Goal: Task Accomplishment & Management: Use online tool/utility

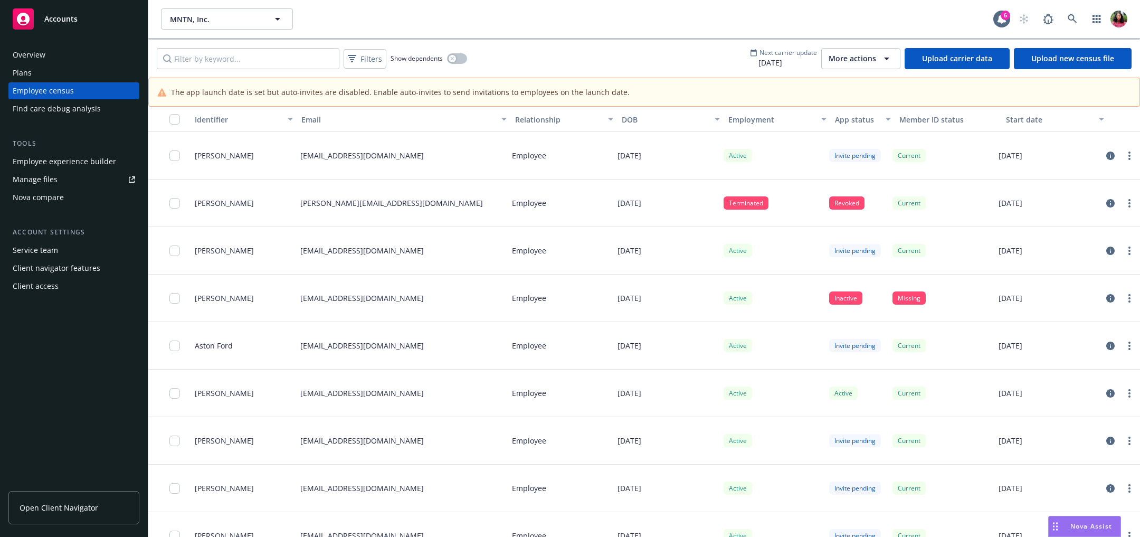
click at [971, 58] on link "Upload carrier data" at bounding box center [957, 58] width 105 height 21
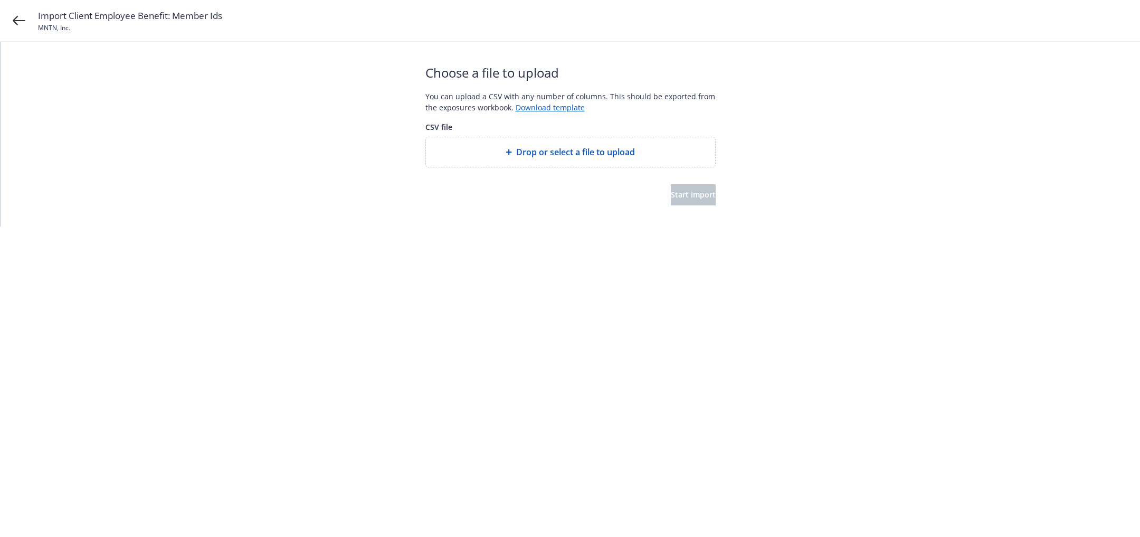
click at [614, 153] on span "Drop or select a file to upload" at bounding box center [575, 152] width 119 height 13
click at [671, 201] on button "Start import" at bounding box center [693, 194] width 45 height 21
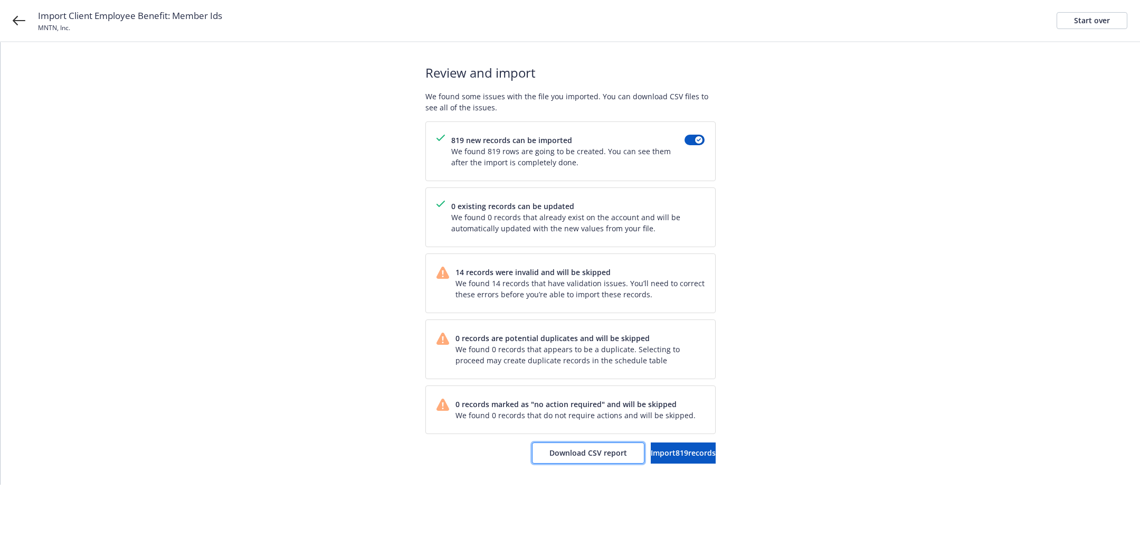
click at [569, 452] on span "Download CSV report" at bounding box center [589, 453] width 78 height 10
click at [661, 450] on span "Import 819 records" at bounding box center [683, 453] width 65 height 10
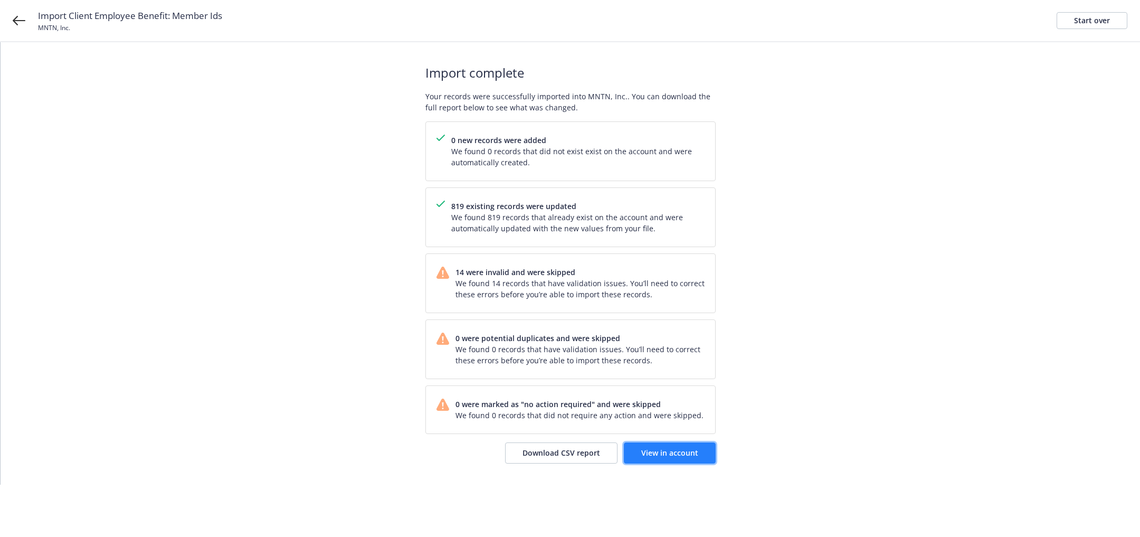
click at [687, 449] on span "View in account" at bounding box center [669, 453] width 57 height 10
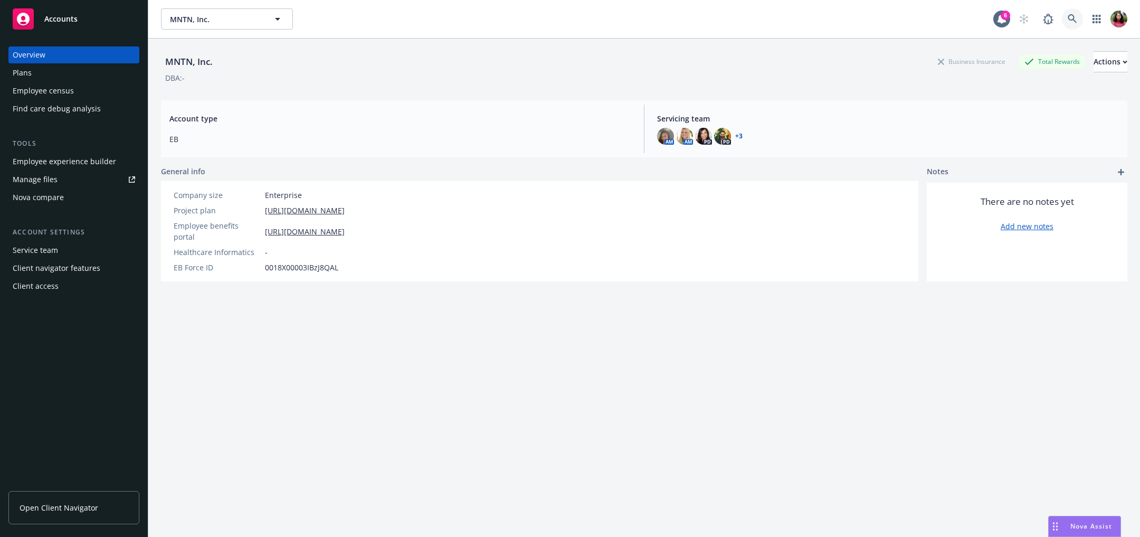
click at [1068, 22] on icon at bounding box center [1073, 19] width 10 height 10
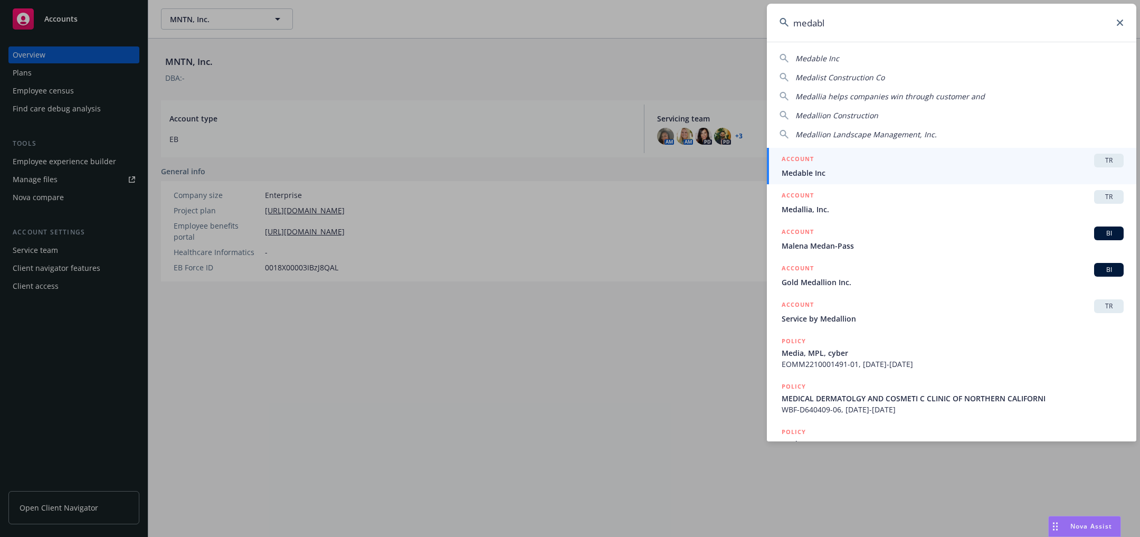
type input "medable"
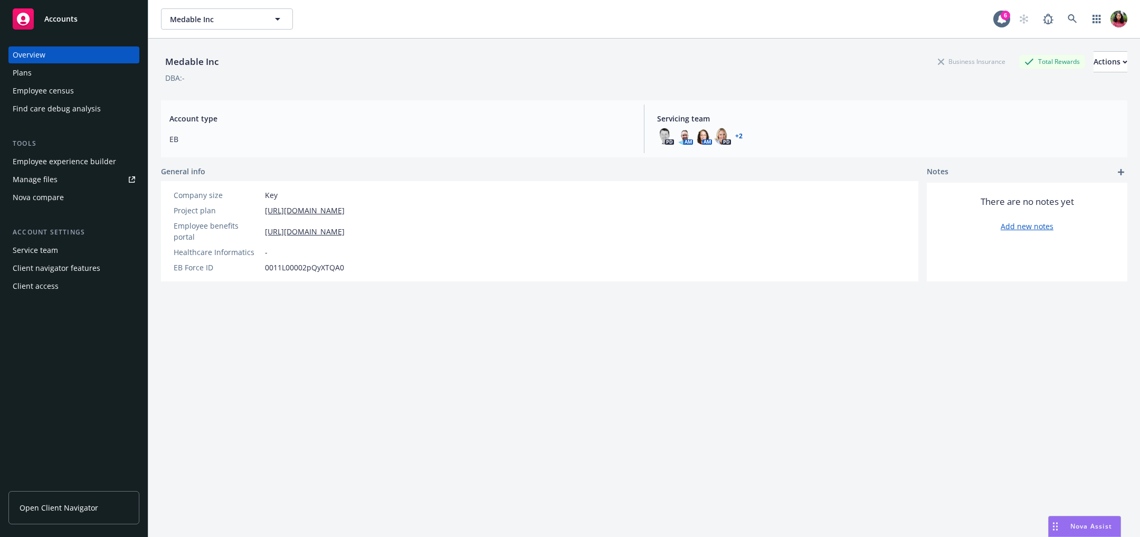
click at [70, 89] on div "Employee census" at bounding box center [43, 90] width 61 height 17
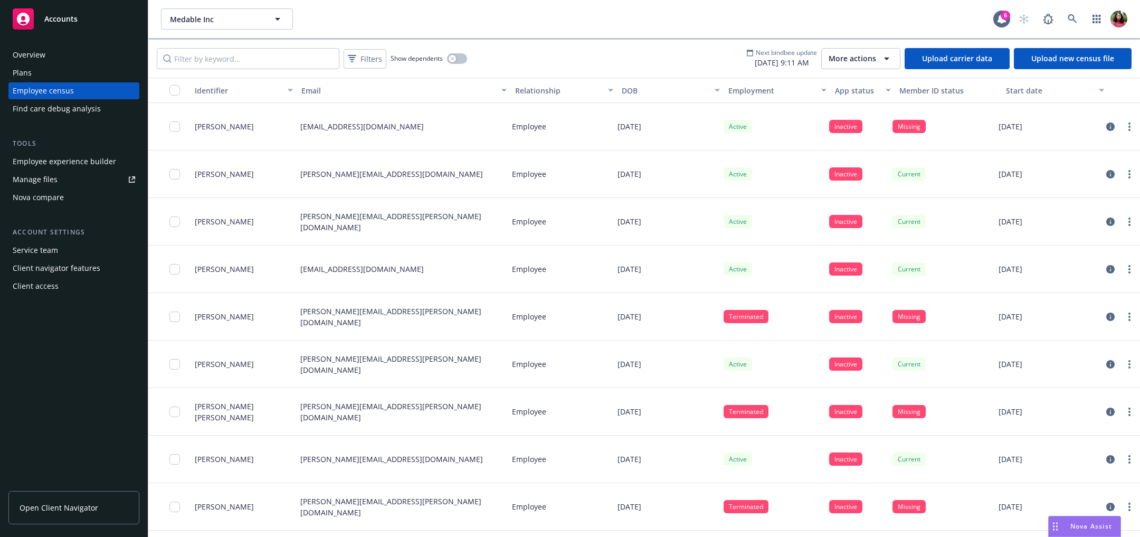
click at [859, 89] on div "App status" at bounding box center [857, 90] width 44 height 11
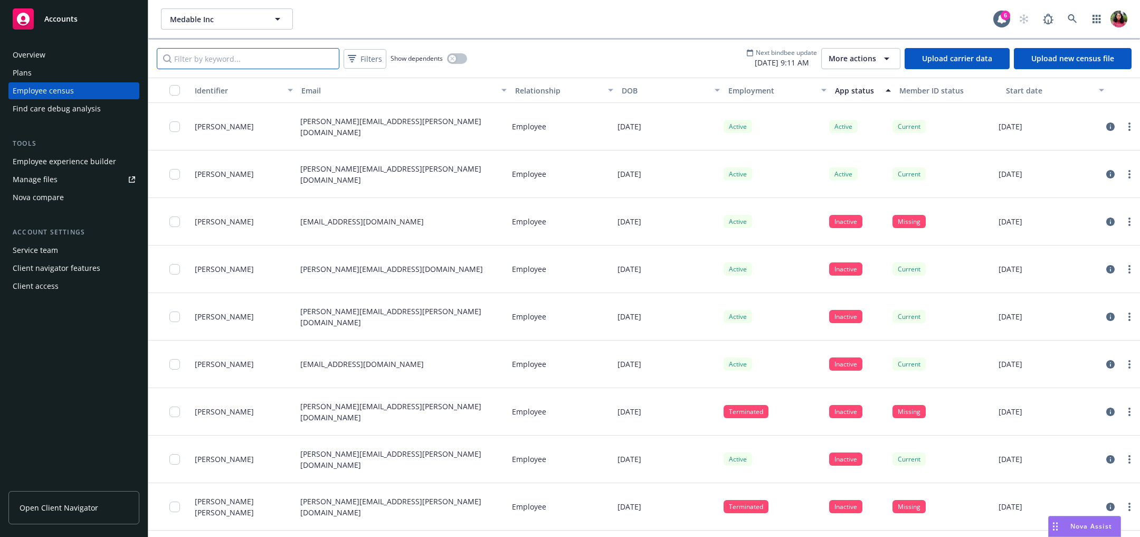
click at [261, 54] on input "Filter by keyword..." at bounding box center [248, 58] width 183 height 21
click at [867, 56] on span "More actions" at bounding box center [853, 58] width 48 height 11
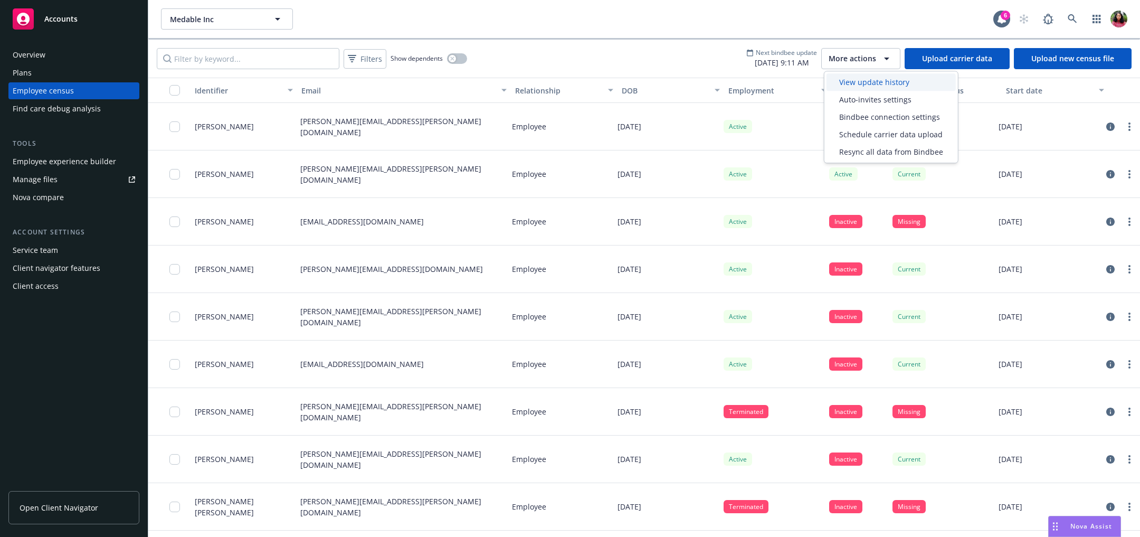
click at [882, 79] on span "View update history" at bounding box center [874, 82] width 70 height 11
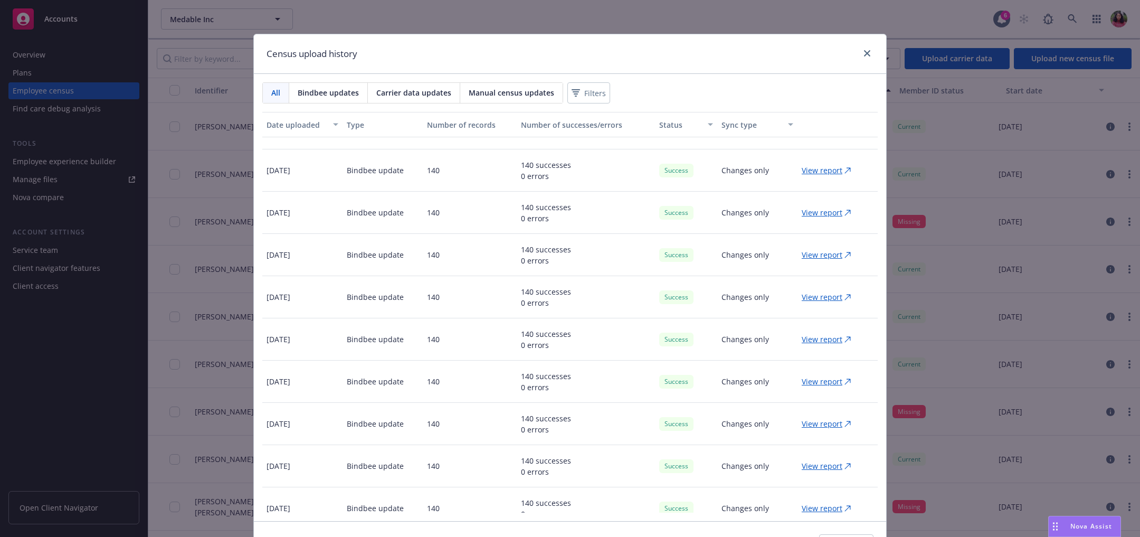
scroll to position [79, 0]
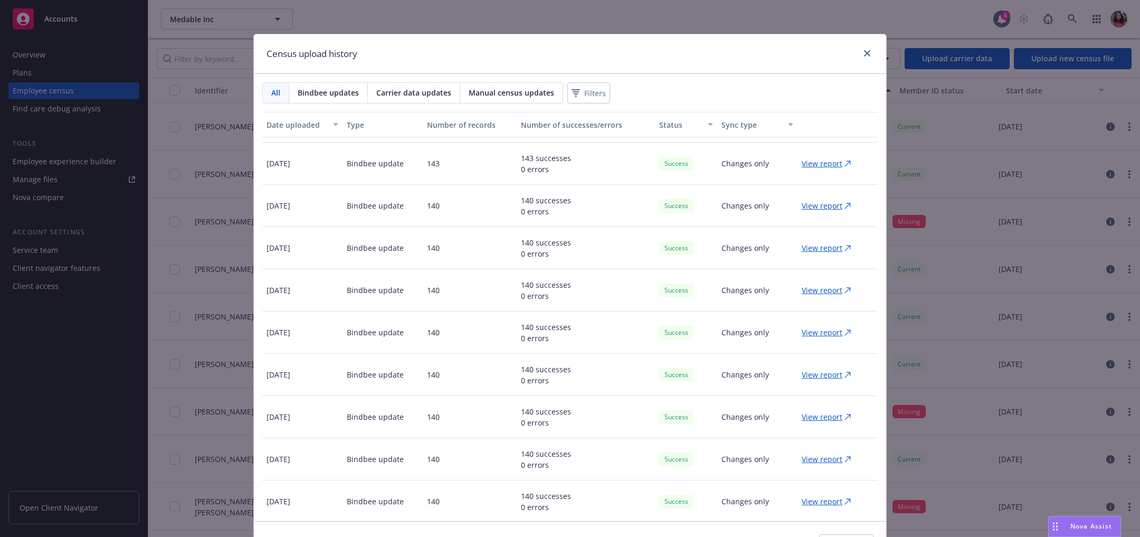
click at [802, 159] on p "View report" at bounding box center [822, 163] width 41 height 11
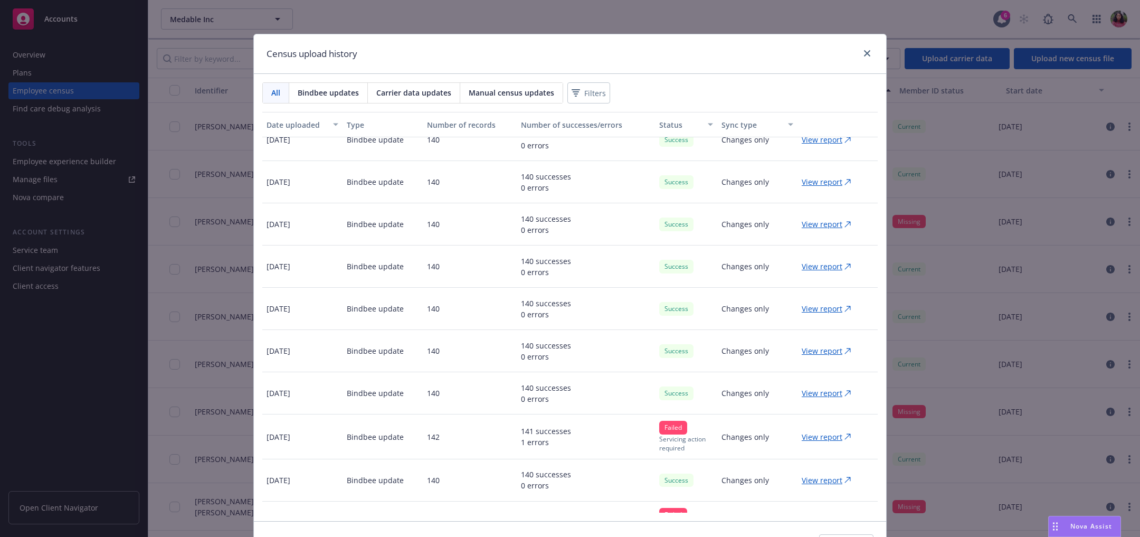
scroll to position [233, 0]
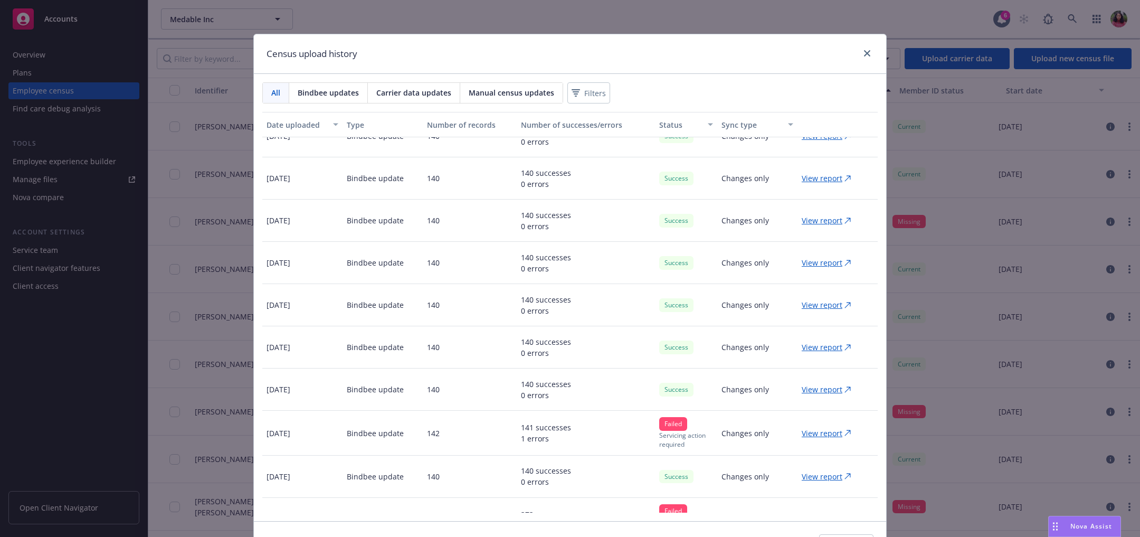
click at [818, 431] on p "View report" at bounding box center [822, 433] width 41 height 11
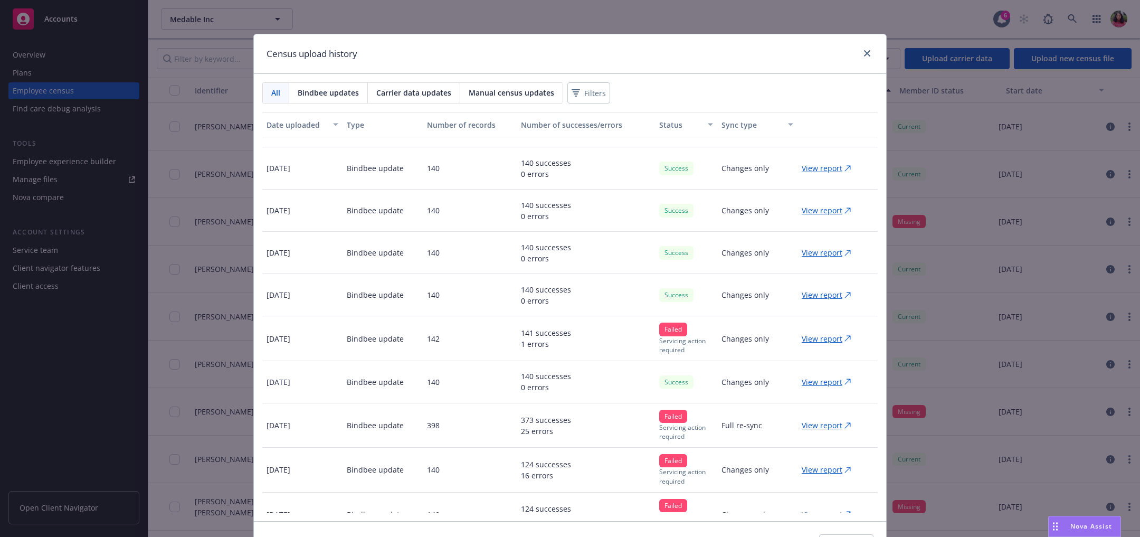
scroll to position [349, 0]
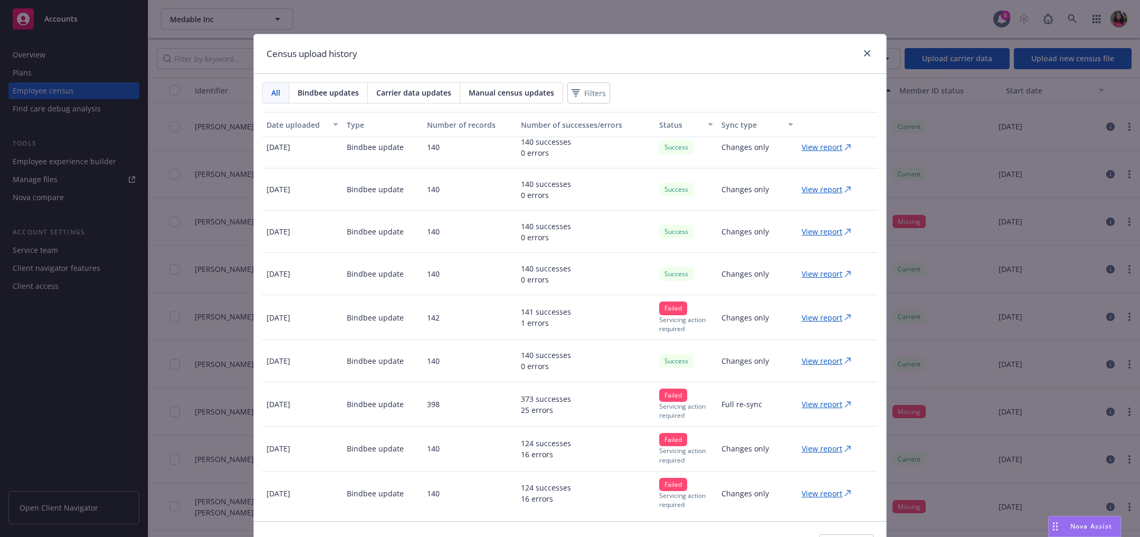
click at [815, 399] on p "View report" at bounding box center [822, 404] width 41 height 11
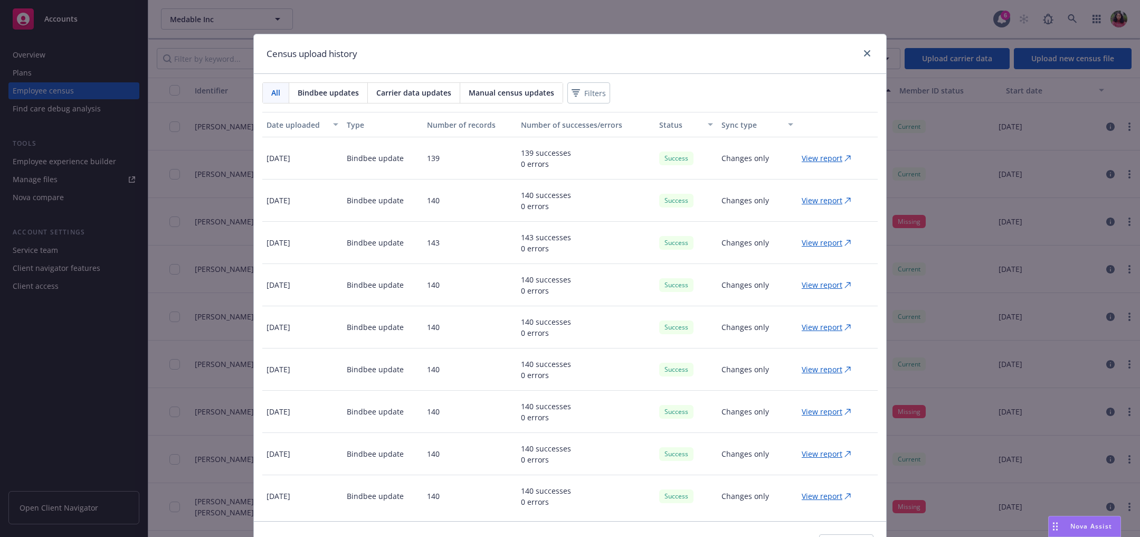
click at [802, 159] on p "View report" at bounding box center [822, 158] width 41 height 11
click at [419, 91] on span "Carrier data updates" at bounding box center [413, 92] width 75 height 11
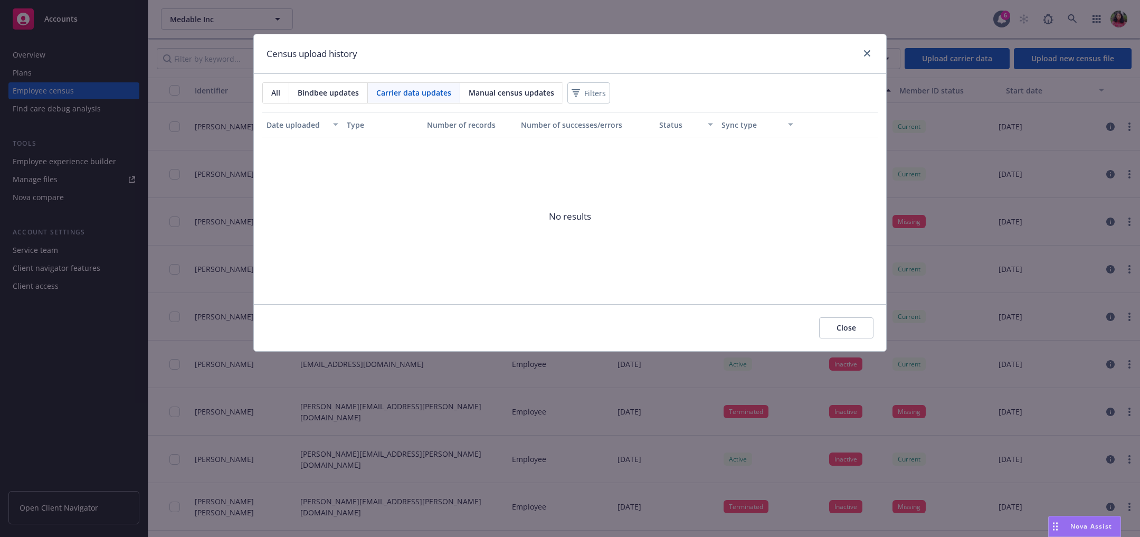
click at [271, 91] on span "All" at bounding box center [275, 92] width 9 height 11
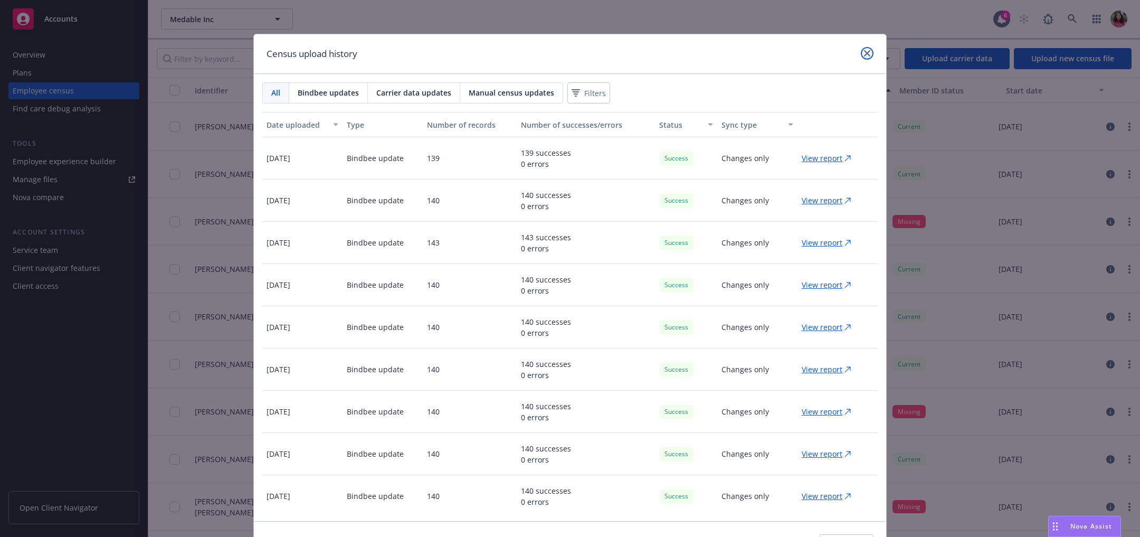
click at [861, 54] on link "close" at bounding box center [867, 53] width 13 height 13
